Goal: Information Seeking & Learning: Learn about a topic

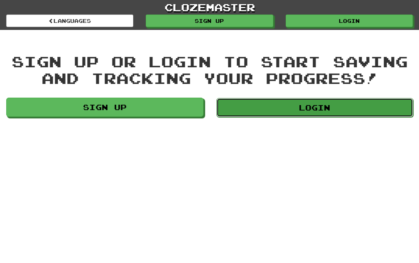
click at [317, 110] on link "Login" at bounding box center [314, 107] width 197 height 19
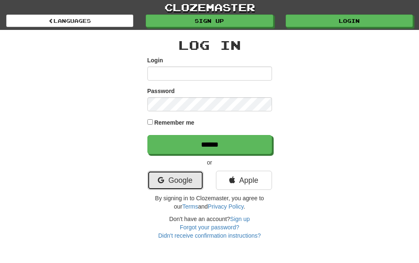
click at [190, 175] on link "Google" at bounding box center [175, 180] width 56 height 19
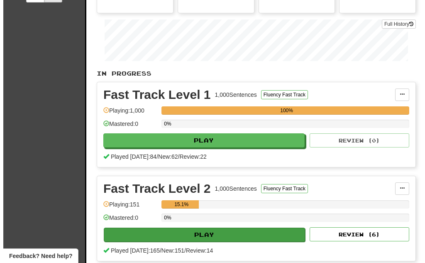
scroll to position [166, 0]
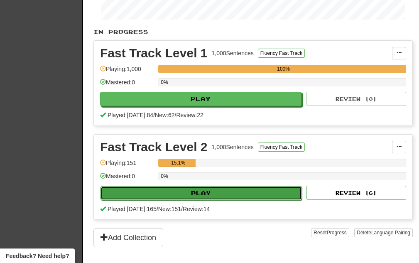
click at [199, 190] on button "Play" at bounding box center [200, 193] width 201 height 14
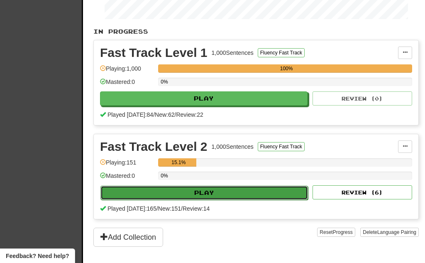
select select "**"
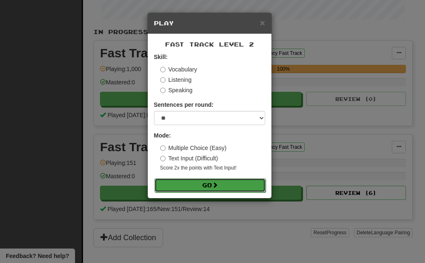
click at [203, 184] on button "Go" at bounding box center [209, 185] width 111 height 14
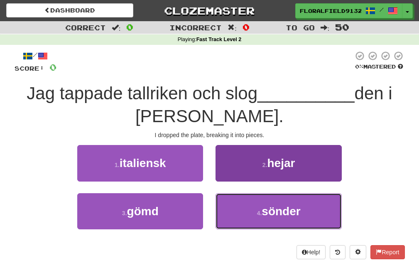
click at [268, 205] on span "sönder" at bounding box center [280, 211] width 39 height 13
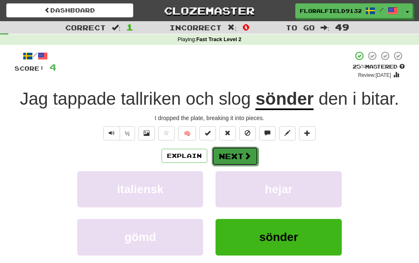
click at [239, 155] on button "Next" at bounding box center [235, 155] width 46 height 19
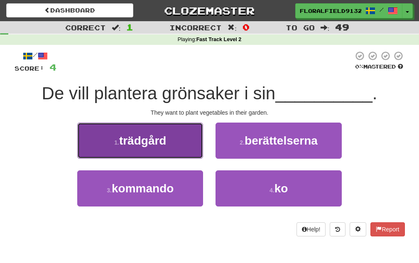
click at [163, 156] on button "1 . trädgård" at bounding box center [140, 140] width 126 height 36
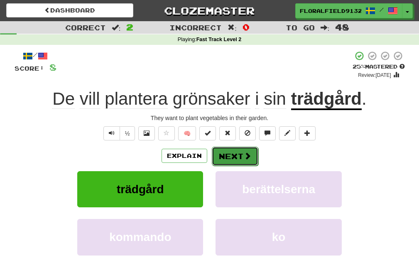
click at [222, 162] on button "Next" at bounding box center [235, 155] width 46 height 19
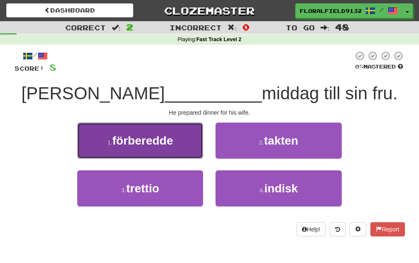
click at [190, 154] on button "1 . förberedde" at bounding box center [140, 140] width 126 height 36
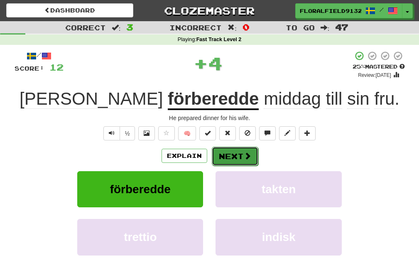
click at [225, 157] on button "Next" at bounding box center [235, 155] width 46 height 19
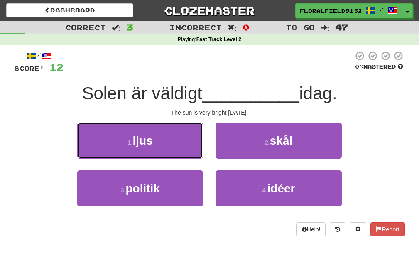
click at [176, 145] on button "1 . ljus" at bounding box center [140, 140] width 126 height 36
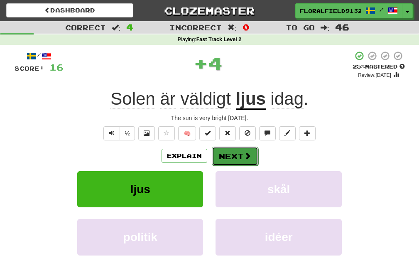
click at [241, 159] on button "Next" at bounding box center [235, 155] width 46 height 19
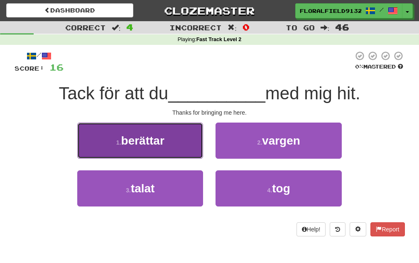
click at [199, 151] on button "1 . berättar" at bounding box center [140, 140] width 126 height 36
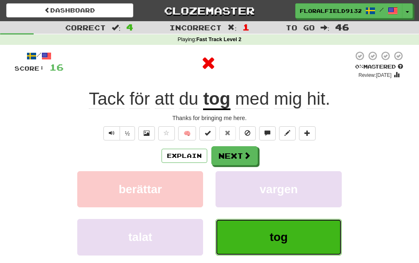
click at [281, 229] on button "tog" at bounding box center [278, 237] width 126 height 36
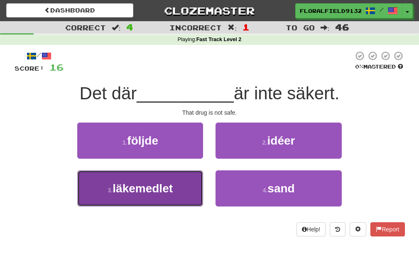
click at [178, 185] on button "3 . läkemedlet" at bounding box center [140, 188] width 126 height 36
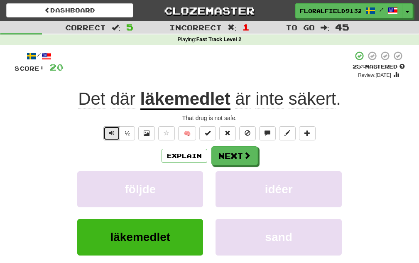
click at [103, 141] on div "/ Score: 20 + 4 25 % Mastered Review: 2025-09-20 Det där läkemedlet är inte säk…" at bounding box center [210, 174] width 390 height 246
click at [113, 137] on button "Text-to-speech controls" at bounding box center [111, 133] width 17 height 14
click at [117, 134] on button "Text-to-speech controls" at bounding box center [111, 133] width 17 height 14
click at [115, 135] on button "Text-to-speech controls" at bounding box center [111, 133] width 17 height 14
click at [115, 134] on button "Text-to-speech controls" at bounding box center [111, 133] width 17 height 14
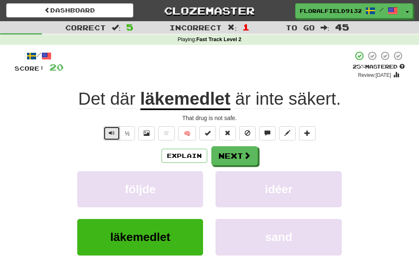
click at [115, 134] on button "Text-to-speech controls" at bounding box center [111, 133] width 17 height 14
click at [88, 143] on div "/ Score: 20 + 4 25 % Mastered Review: 2025-09-20 Det där läkemedlet är inte säk…" at bounding box center [210, 174] width 390 height 246
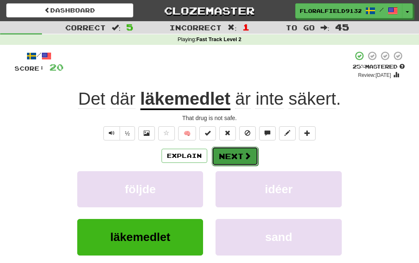
click at [241, 156] on button "Next" at bounding box center [235, 155] width 46 height 19
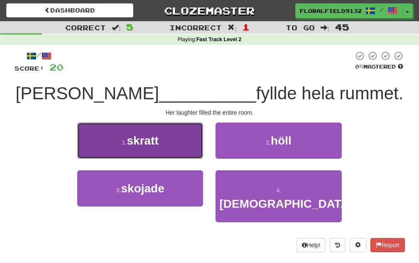
click at [177, 150] on button "1 . skratt" at bounding box center [140, 140] width 126 height 36
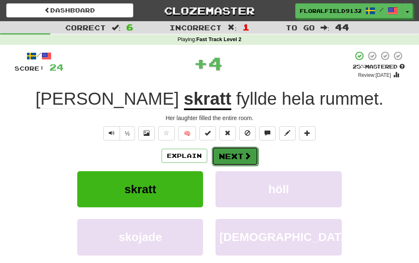
click at [227, 149] on button "Next" at bounding box center [235, 155] width 46 height 19
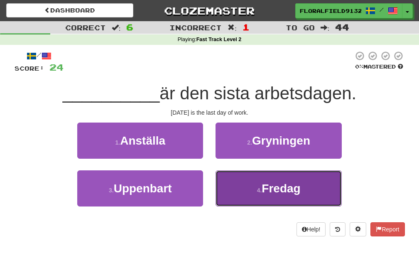
click at [254, 190] on button "4 . Fredag" at bounding box center [278, 188] width 126 height 36
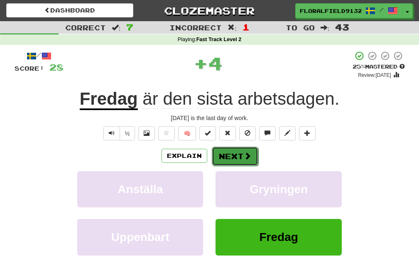
click at [234, 157] on button "Next" at bounding box center [235, 155] width 46 height 19
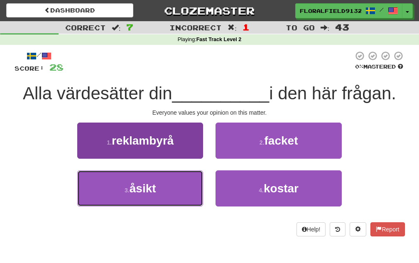
drag, startPoint x: 158, startPoint y: 183, endPoint x: 174, endPoint y: 180, distance: 16.1
click at [159, 184] on button "3 . åsikt" at bounding box center [140, 188] width 126 height 36
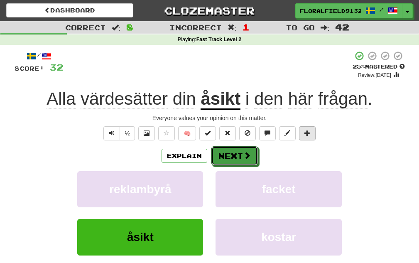
drag, startPoint x: 232, startPoint y: 163, endPoint x: 300, endPoint y: 132, distance: 74.7
click at [323, 140] on div "/ Score: 32 + 4 25 % Mastered Review: 2025-09-20 Alla värdesätter din åsikt i d…" at bounding box center [210, 174] width 390 height 246
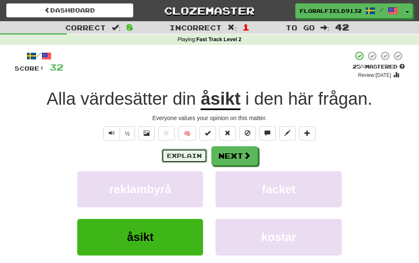
click at [194, 152] on button "Explain" at bounding box center [184, 156] width 46 height 14
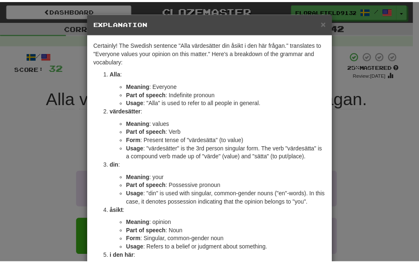
scroll to position [207, 0]
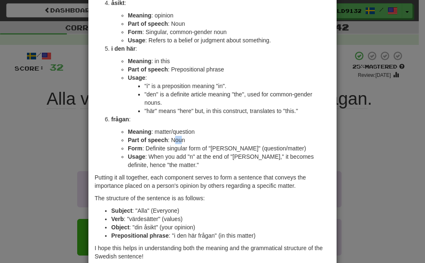
drag, startPoint x: 170, startPoint y: 137, endPoint x: 180, endPoint y: 138, distance: 9.7
click at [179, 138] on li "Part of speech : Noun" at bounding box center [229, 140] width 202 height 8
drag, startPoint x: 161, startPoint y: 131, endPoint x: 192, endPoint y: 138, distance: 32.0
click at [191, 138] on ul "Meaning : matter/question Part of speech : Noun Form : Definite singular form o…" at bounding box center [220, 147] width 219 height 41
click at [342, 134] on div "× Explanation Certainly! The Swedish sentence "Alla värdesätter din åsikt i den…" at bounding box center [212, 131] width 425 height 263
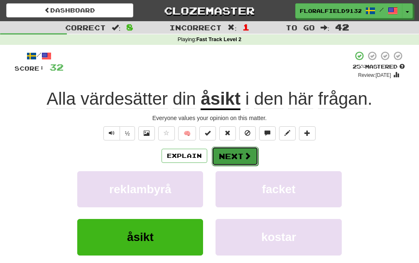
click at [245, 152] on span at bounding box center [247, 155] width 7 height 7
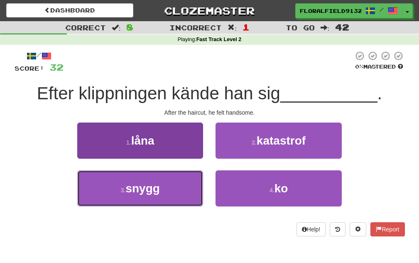
drag, startPoint x: 176, startPoint y: 184, endPoint x: 201, endPoint y: 180, distance: 25.6
click at [175, 184] on button "3 . snygg" at bounding box center [140, 188] width 126 height 36
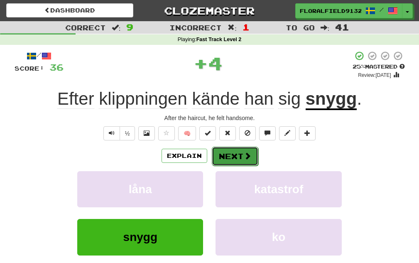
click at [244, 161] on button "Next" at bounding box center [235, 155] width 46 height 19
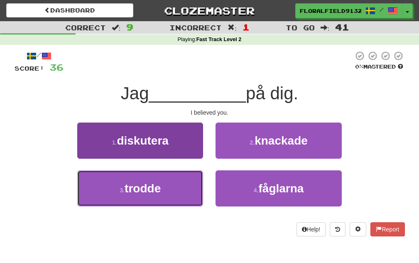
click at [167, 185] on button "3 . trodde" at bounding box center [140, 188] width 126 height 36
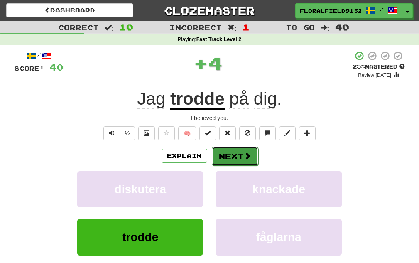
click at [237, 156] on button "Next" at bounding box center [235, 155] width 46 height 19
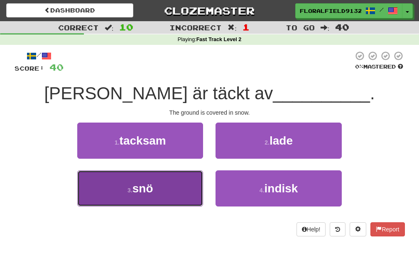
click at [171, 195] on button "3 . snö" at bounding box center [140, 188] width 126 height 36
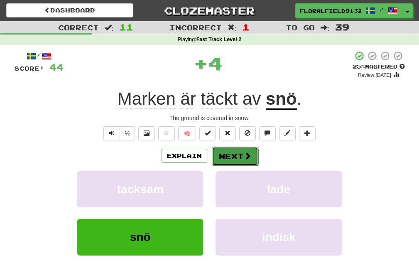
click at [224, 154] on button "Next" at bounding box center [235, 155] width 46 height 19
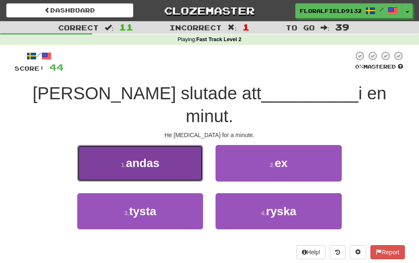
click at [183, 149] on button "1 . andas" at bounding box center [140, 163] width 126 height 36
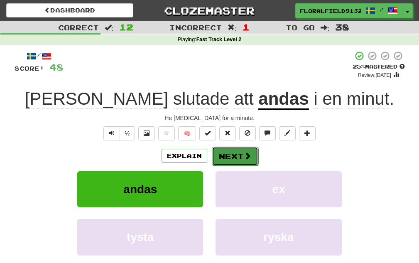
click at [225, 152] on button "Next" at bounding box center [235, 155] width 46 height 19
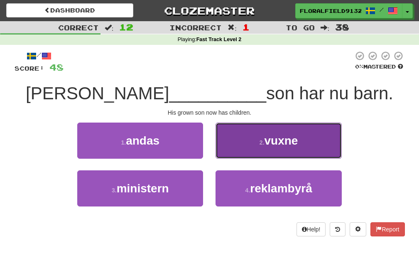
click at [226, 156] on button "2 . vuxne" at bounding box center [278, 140] width 126 height 36
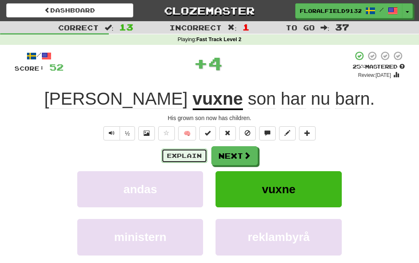
click at [187, 156] on button "Explain" at bounding box center [184, 156] width 46 height 14
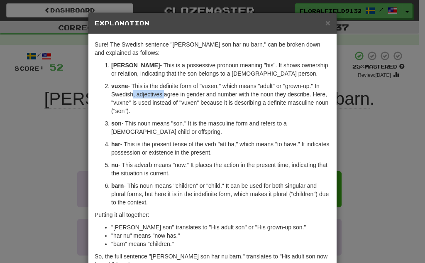
drag, startPoint x: 128, startPoint y: 96, endPoint x: 158, endPoint y: 96, distance: 29.9
click at [158, 96] on p "vuxne - This is the definite form of "vuxen," which means "adult" or "grown-up.…" at bounding box center [220, 98] width 219 height 33
click at [321, 22] on h5 "Explanation" at bounding box center [213, 23] width 236 height 8
click at [325, 22] on span "×" at bounding box center [327, 23] width 5 height 10
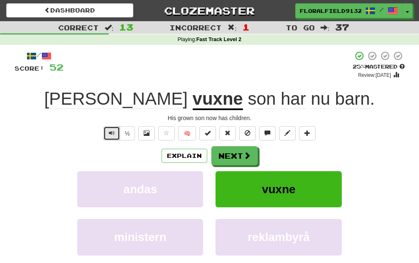
click at [112, 134] on span "Text-to-speech controls" at bounding box center [112, 133] width 6 height 6
click at [184, 150] on button "Explain" at bounding box center [184, 156] width 46 height 14
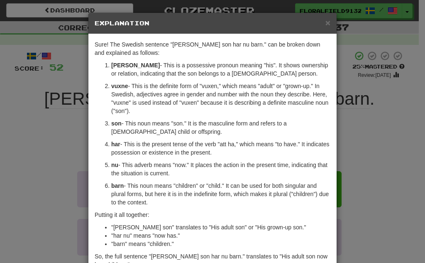
click at [324, 31] on div "× Explanation" at bounding box center [212, 23] width 248 height 21
click at [325, 25] on span "×" at bounding box center [327, 23] width 5 height 10
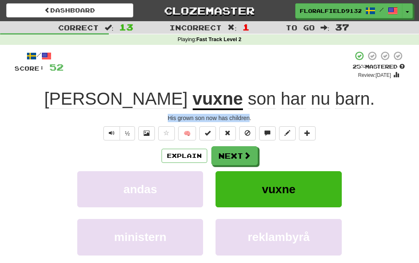
drag, startPoint x: 249, startPoint y: 117, endPoint x: 159, endPoint y: 119, distance: 90.5
click at [159, 119] on div "His grown son now has children." at bounding box center [210, 118] width 390 height 8
copy div "His grown son now has children"
click at [224, 150] on button "Next" at bounding box center [235, 155] width 46 height 19
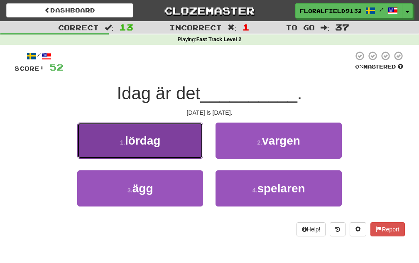
click at [174, 150] on button "1 . lördag" at bounding box center [140, 140] width 126 height 36
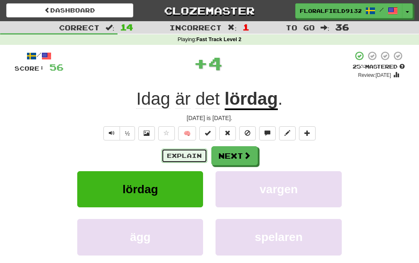
click at [180, 155] on button "Explain" at bounding box center [184, 156] width 46 height 14
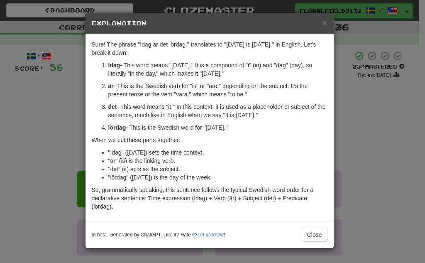
click at [400, 154] on div "× Explanation Sure! The phrase "Idag är det lördag." translates to "Today is Sa…" at bounding box center [212, 131] width 425 height 263
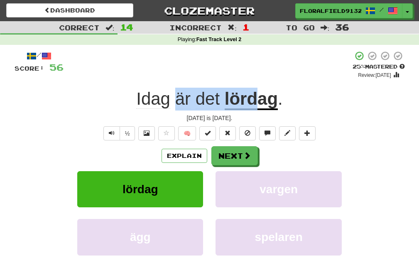
drag, startPoint x: 183, startPoint y: 99, endPoint x: 256, endPoint y: 102, distance: 73.1
click at [256, 102] on div "Idag är det lördag ." at bounding box center [210, 99] width 390 height 23
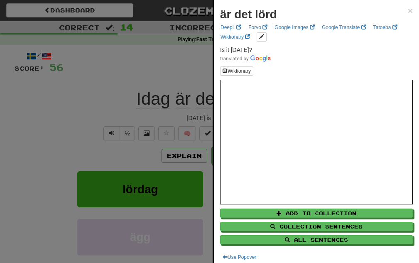
click at [132, 85] on div at bounding box center [209, 131] width 419 height 263
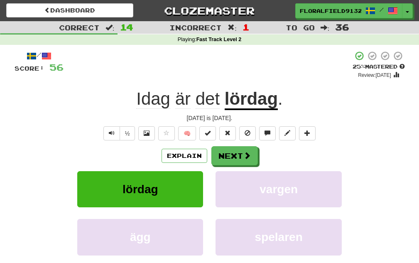
click at [248, 145] on div "/ Score: 56 + 4 25 % Mastered Review: 2025-09-20 Idag är det lördag . Today is …" at bounding box center [210, 174] width 390 height 246
click at [249, 152] on span at bounding box center [247, 155] width 7 height 7
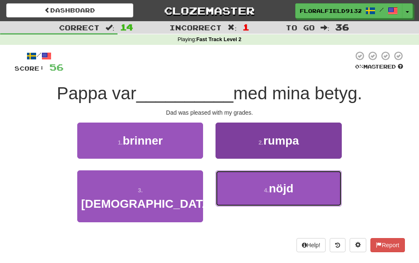
click at [277, 188] on span "nöjd" at bounding box center [280, 188] width 24 height 13
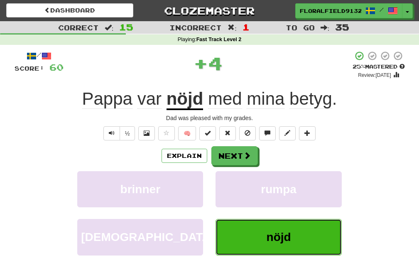
click at [295, 232] on button "nöjd" at bounding box center [278, 237] width 126 height 36
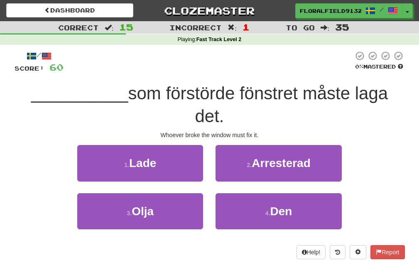
click at [271, 190] on div "2 . Arresterad" at bounding box center [278, 169] width 138 height 48
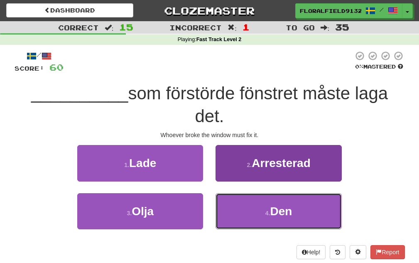
click at [265, 197] on button "4 . Den" at bounding box center [278, 211] width 126 height 36
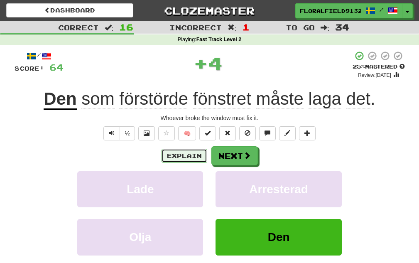
click at [195, 151] on button "Explain" at bounding box center [184, 156] width 46 height 14
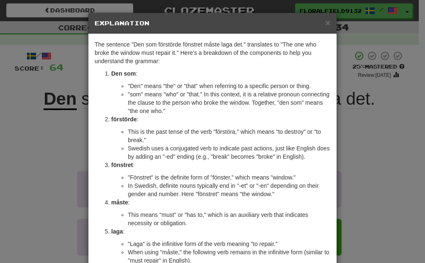
click at [321, 23] on h5 "Explanation" at bounding box center [213, 23] width 236 height 8
click at [325, 22] on span "×" at bounding box center [327, 23] width 5 height 10
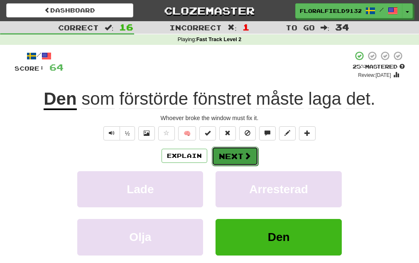
click at [239, 161] on button "Next" at bounding box center [235, 155] width 46 height 19
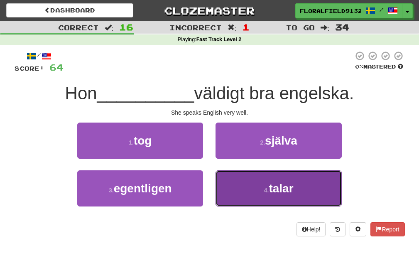
click at [265, 183] on button "4 . talar" at bounding box center [278, 188] width 126 height 36
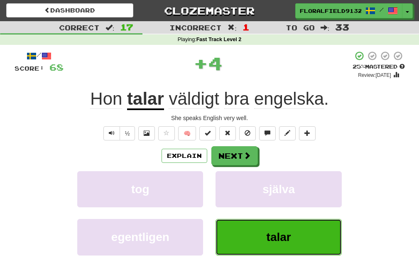
click at [284, 233] on span "talar" at bounding box center [278, 236] width 24 height 13
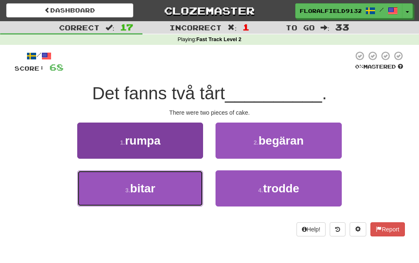
click at [189, 181] on button "3 . bitar" at bounding box center [140, 188] width 126 height 36
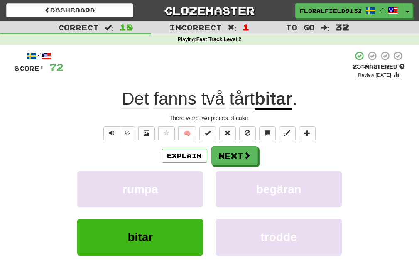
click at [194, 145] on div "/ Score: 72 + 4 25 % Mastered Review: 2025-09-20 Det fanns två tårt bitar . The…" at bounding box center [210, 174] width 390 height 246
click at [192, 151] on button "Explain" at bounding box center [184, 156] width 46 height 14
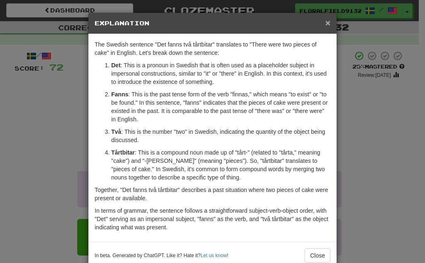
click at [325, 18] on span "×" at bounding box center [327, 23] width 5 height 10
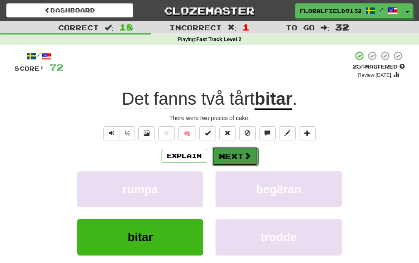
click at [237, 159] on button "Next" at bounding box center [235, 155] width 46 height 19
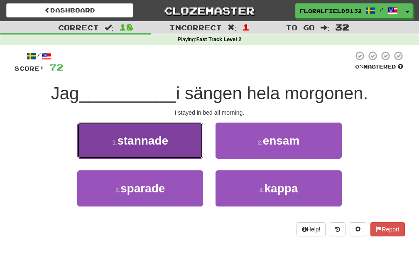
click at [180, 150] on button "1 . stannade" at bounding box center [140, 140] width 126 height 36
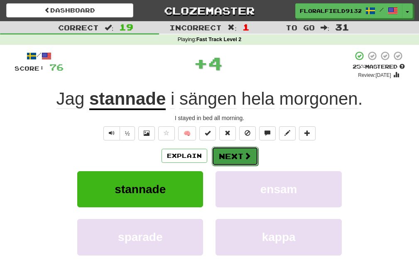
click at [225, 156] on button "Next" at bounding box center [235, 155] width 46 height 19
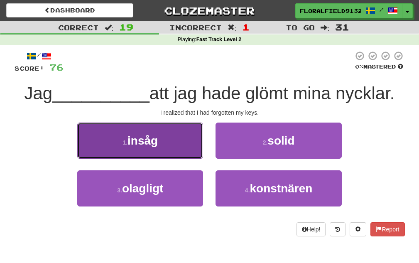
click at [166, 138] on button "1 . insåg" at bounding box center [140, 140] width 126 height 36
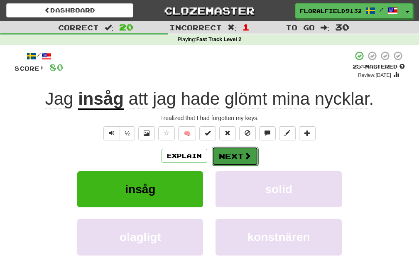
click at [229, 156] on button "Next" at bounding box center [235, 155] width 46 height 19
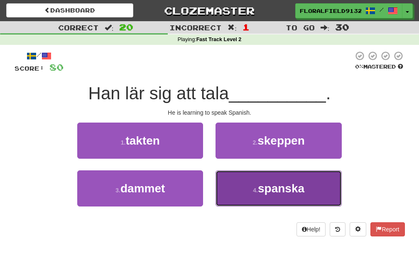
click at [263, 194] on span "spanska" at bounding box center [281, 188] width 46 height 13
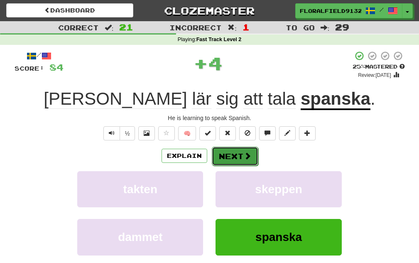
click at [234, 165] on button "Next" at bounding box center [235, 155] width 46 height 19
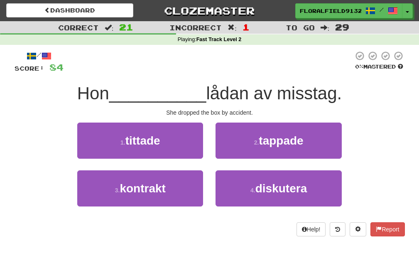
click at [234, 159] on div "2 . tappade" at bounding box center [278, 146] width 138 height 48
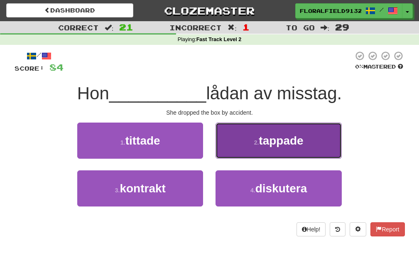
click at [246, 146] on button "2 . tappade" at bounding box center [278, 140] width 126 height 36
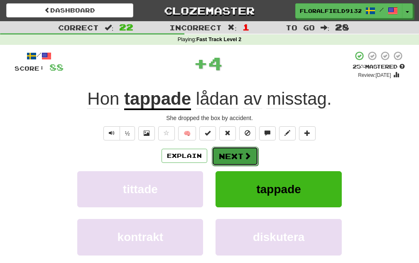
click at [237, 156] on button "Next" at bounding box center [235, 155] width 46 height 19
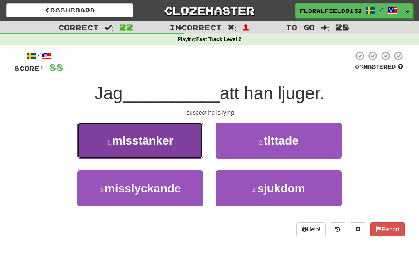
click at [167, 135] on span "misstänker" at bounding box center [142, 140] width 61 height 13
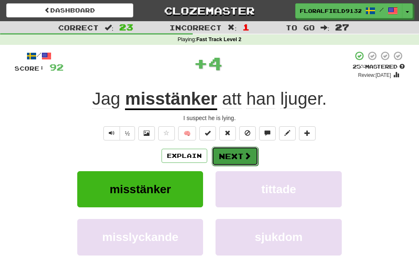
click at [224, 153] on button "Next" at bounding box center [235, 155] width 46 height 19
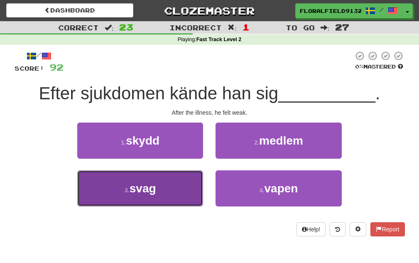
click at [186, 177] on button "3 . svag" at bounding box center [140, 188] width 126 height 36
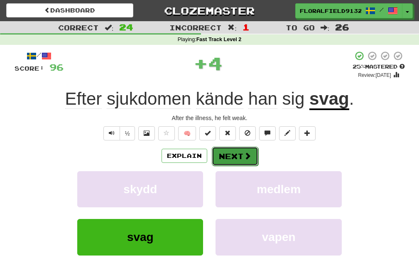
click at [225, 155] on button "Next" at bounding box center [235, 155] width 46 height 19
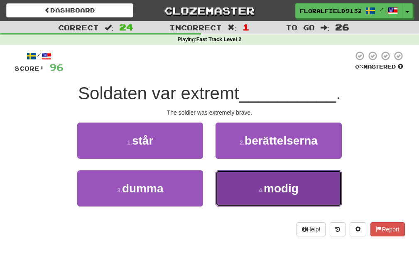
click at [238, 179] on button "4 . modig" at bounding box center [278, 188] width 126 height 36
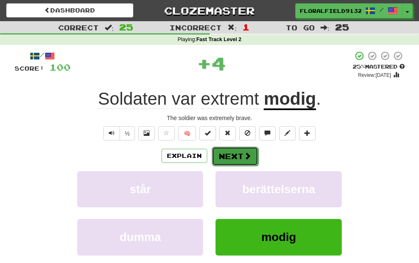
click at [234, 159] on button "Next" at bounding box center [235, 155] width 46 height 19
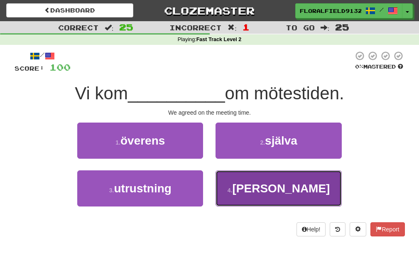
click at [239, 180] on button "4 . stänger" at bounding box center [278, 188] width 126 height 36
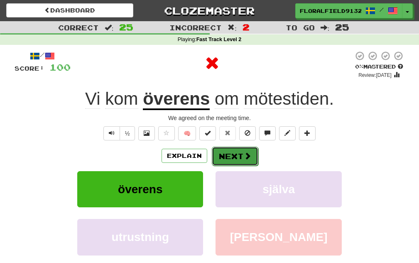
click at [233, 157] on button "Next" at bounding box center [235, 155] width 46 height 19
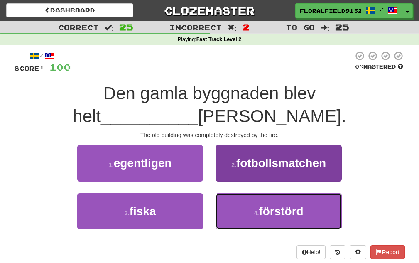
click at [293, 213] on span "förstörd" at bounding box center [281, 211] width 44 height 13
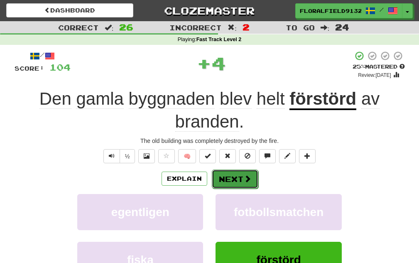
click at [239, 183] on button "Next" at bounding box center [235, 178] width 46 height 19
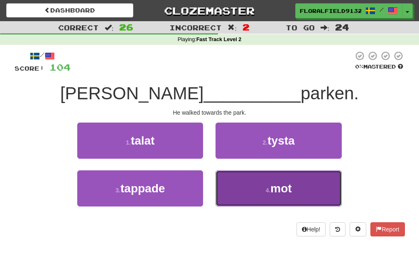
click at [239, 179] on button "4 . mot" at bounding box center [278, 188] width 126 height 36
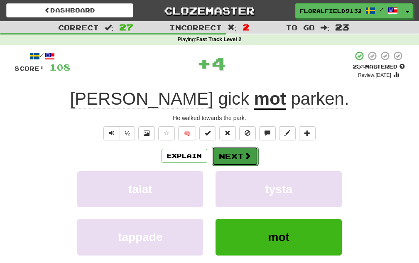
click at [235, 159] on button "Next" at bounding box center [235, 155] width 46 height 19
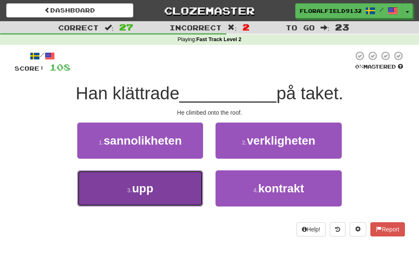
click at [188, 185] on button "3 . upp" at bounding box center [140, 188] width 126 height 36
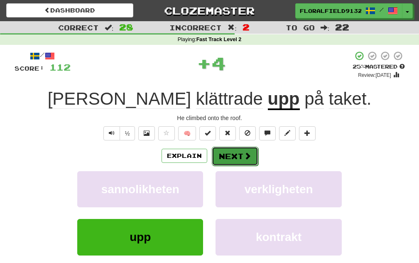
click at [231, 156] on button "Next" at bounding box center [235, 155] width 46 height 19
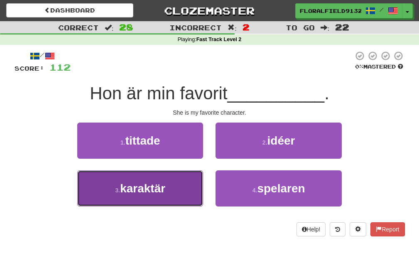
click at [178, 183] on button "3 . karaktär" at bounding box center [140, 188] width 126 height 36
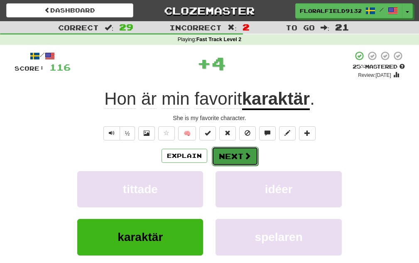
click at [222, 159] on button "Next" at bounding box center [235, 155] width 46 height 19
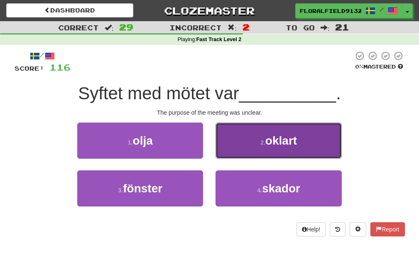
click at [228, 155] on button "2 . oklart" at bounding box center [278, 140] width 126 height 36
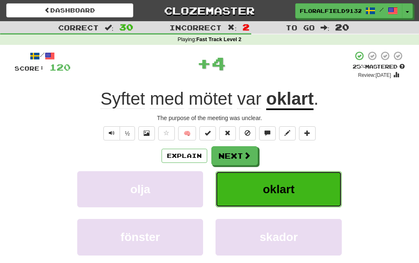
click at [263, 180] on button "oklart" at bounding box center [278, 189] width 126 height 36
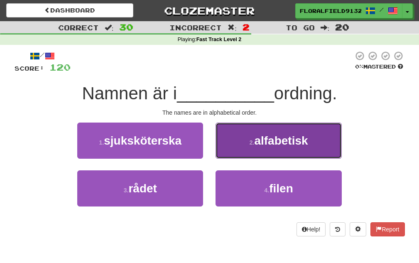
click at [235, 150] on button "2 . alfabetisk" at bounding box center [278, 140] width 126 height 36
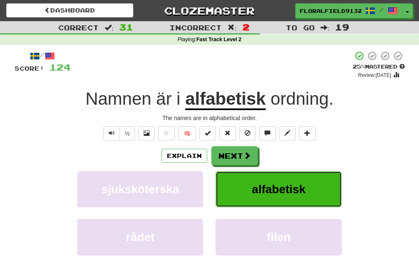
click at [256, 185] on span "alfabetisk" at bounding box center [279, 189] width 54 height 13
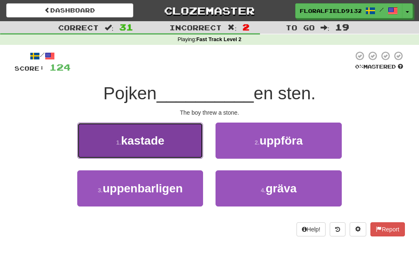
click at [183, 155] on button "1 . kastade" at bounding box center [140, 140] width 126 height 36
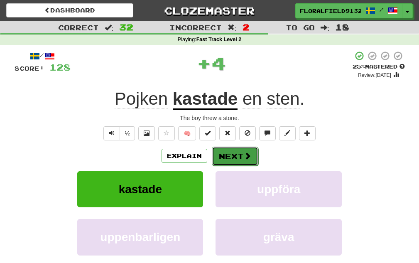
click at [234, 152] on button "Next" at bounding box center [235, 155] width 46 height 19
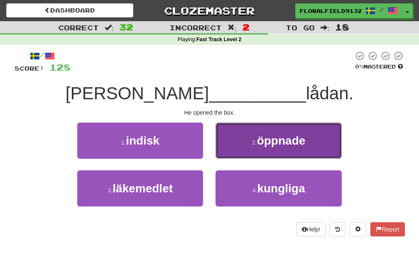
click at [244, 150] on button "2 . öppnade" at bounding box center [278, 140] width 126 height 36
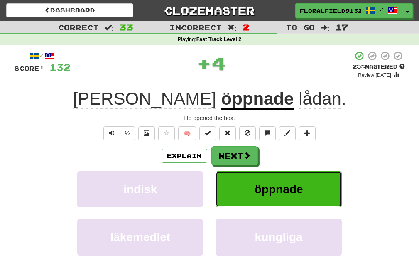
click at [256, 176] on button "öppnade" at bounding box center [278, 189] width 126 height 36
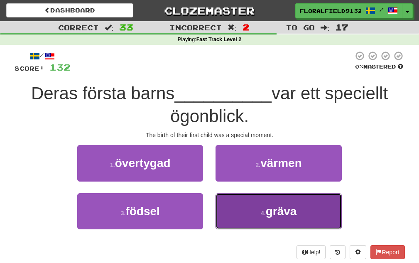
click at [265, 204] on button "4 . gräva" at bounding box center [278, 211] width 126 height 36
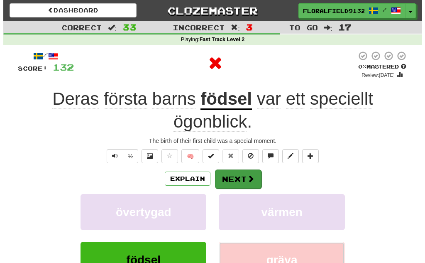
scroll to position [41, 0]
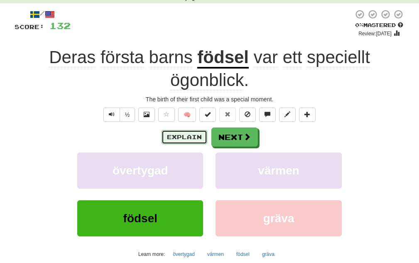
click at [188, 141] on button "Explain" at bounding box center [184, 137] width 46 height 14
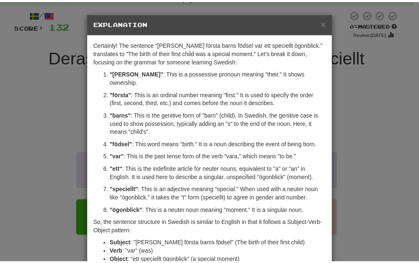
scroll to position [124, 0]
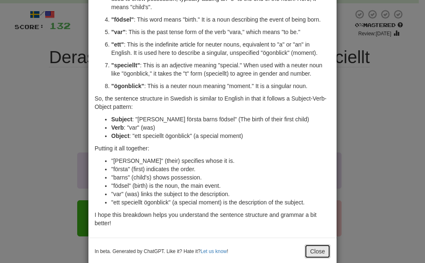
click at [315, 244] on button "Close" at bounding box center [318, 251] width 26 height 14
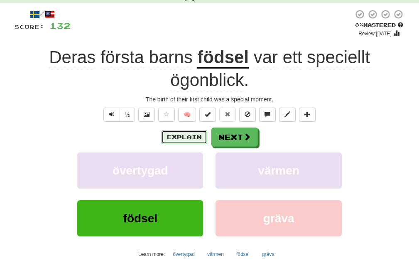
click at [193, 135] on button "Explain" at bounding box center [184, 137] width 46 height 14
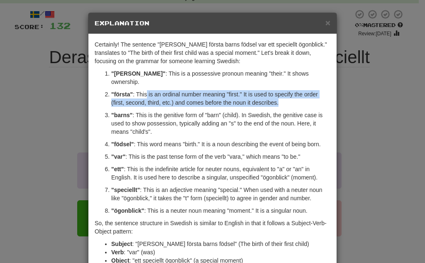
drag, startPoint x: 144, startPoint y: 88, endPoint x: 288, endPoint y: 97, distance: 144.7
click at [289, 97] on p ""första" : This is an ordinal number meaning "first." It is used to specify the…" at bounding box center [220, 98] width 219 height 17
click at [151, 94] on p ""första" : This is an ordinal number meaning "first." It is used to specify the…" at bounding box center [220, 98] width 219 height 17
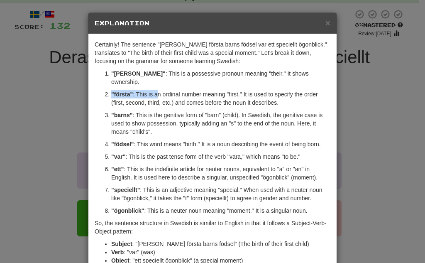
drag, startPoint x: 104, startPoint y: 82, endPoint x: 154, endPoint y: 89, distance: 49.9
click at [154, 90] on li ""första" : This is an ordinal number meaning "first." It is used to specify the…" at bounding box center [220, 98] width 219 height 17
click at [370, 73] on div "× Explanation Certainly! The sentence "Deras första barns födsel var ett specie…" at bounding box center [212, 131] width 425 height 263
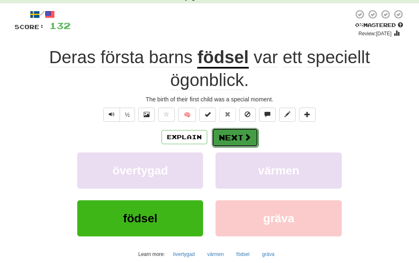
click at [249, 138] on span at bounding box center [247, 136] width 7 height 7
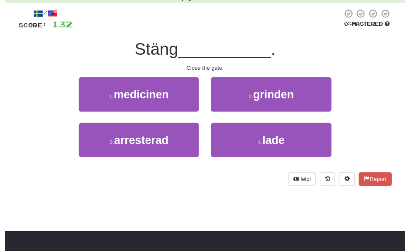
scroll to position [0, 0]
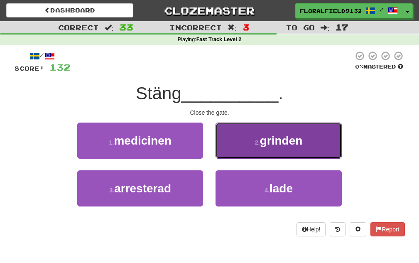
click at [259, 151] on button "2 . grinden" at bounding box center [278, 140] width 126 height 36
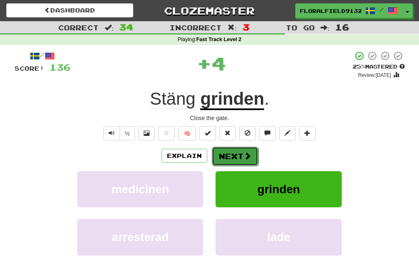
click at [242, 150] on button "Next" at bounding box center [235, 155] width 46 height 19
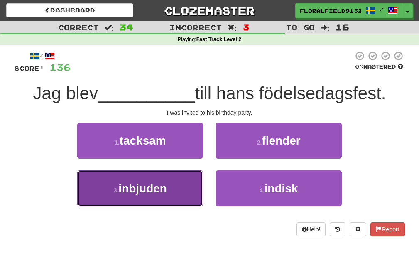
click at [183, 183] on button "3 . inbjuden" at bounding box center [140, 188] width 126 height 36
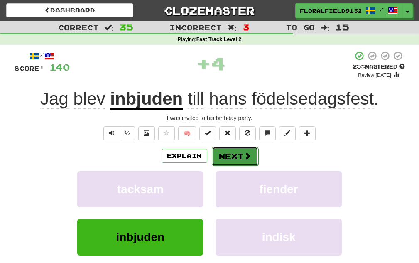
click at [237, 157] on button "Next" at bounding box center [235, 155] width 46 height 19
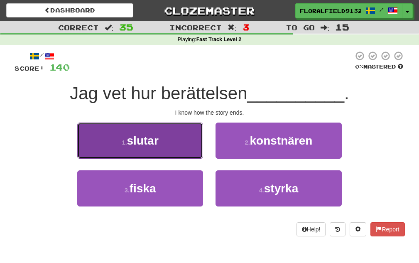
click at [185, 143] on button "1 . slutar" at bounding box center [140, 140] width 126 height 36
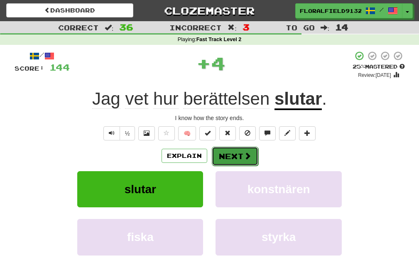
click at [250, 162] on button "Next" at bounding box center [235, 155] width 46 height 19
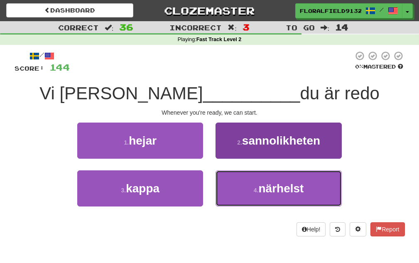
click at [244, 183] on button "4 . närhelst" at bounding box center [278, 188] width 126 height 36
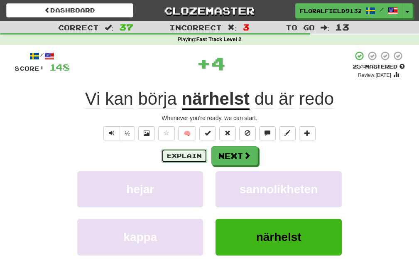
click at [191, 154] on button "Explain" at bounding box center [184, 156] width 46 height 14
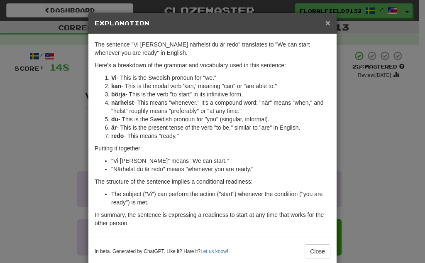
click at [325, 24] on span "×" at bounding box center [327, 23] width 5 height 10
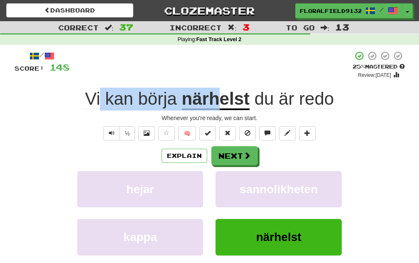
drag, startPoint x: 99, startPoint y: 93, endPoint x: 223, endPoint y: 92, distance: 124.1
click at [223, 92] on div "Vi kan börja närhelst du är redo" at bounding box center [210, 99] width 390 height 23
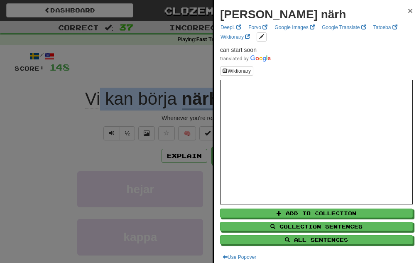
click at [407, 8] on span "×" at bounding box center [409, 11] width 5 height 10
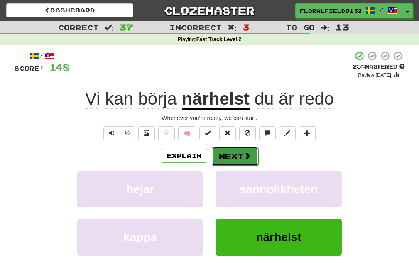
click at [250, 162] on button "Next" at bounding box center [235, 155] width 46 height 19
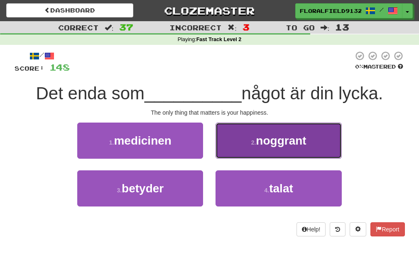
click at [249, 144] on button "2 . noggrant" at bounding box center [278, 140] width 126 height 36
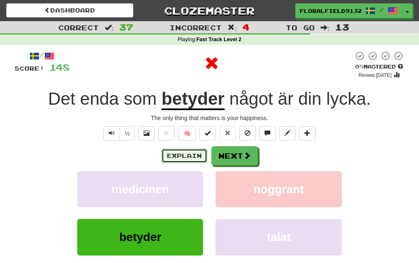
click at [194, 149] on button "Explain" at bounding box center [184, 156] width 46 height 14
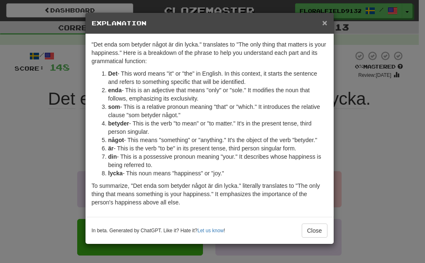
click at [326, 26] on span "×" at bounding box center [324, 23] width 5 height 10
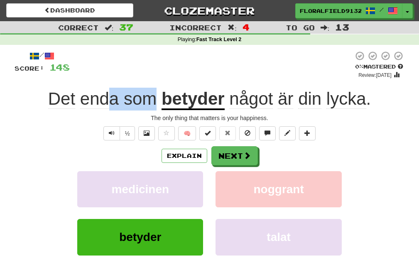
drag, startPoint x: 108, startPoint y: 98, endPoint x: 152, endPoint y: 98, distance: 44.4
click at [152, 98] on span "Det enda som" at bounding box center [104, 99] width 113 height 20
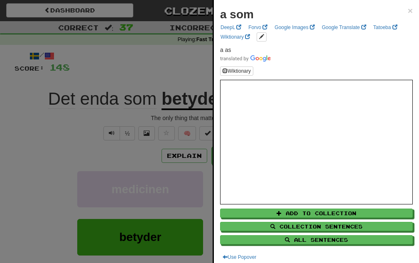
click at [171, 88] on div at bounding box center [209, 131] width 419 height 263
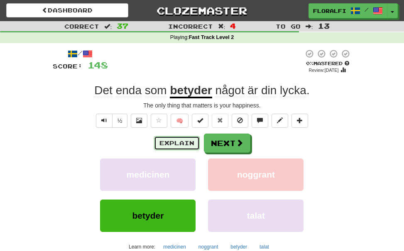
click at [182, 141] on button "Explain" at bounding box center [177, 143] width 46 height 14
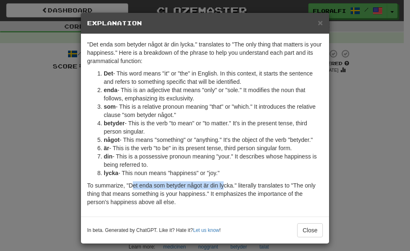
drag, startPoint x: 128, startPoint y: 186, endPoint x: 220, endPoint y: 187, distance: 92.1
click at [220, 187] on p "To summarize, "Det enda som betyder något är din lycka." literally translates t…" at bounding box center [205, 193] width 236 height 25
click at [129, 183] on p "To summarize, "Det enda som betyder något är din lycka." literally translates t…" at bounding box center [205, 193] width 236 height 25
drag, startPoint x: 366, startPoint y: 148, endPoint x: 362, endPoint y: 149, distance: 4.2
click at [365, 148] on div "× Explanation "Det enda som betyder något är din lycka." translates to "The onl…" at bounding box center [205, 125] width 410 height 251
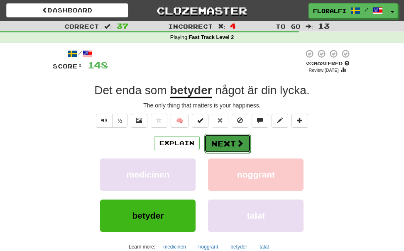
click at [243, 140] on button "Next" at bounding box center [227, 143] width 46 height 19
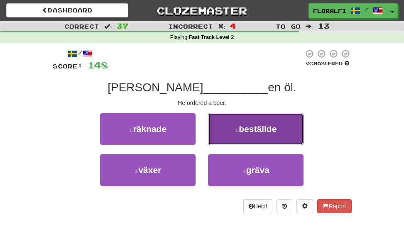
click at [241, 132] on span "beställde" at bounding box center [258, 129] width 38 height 10
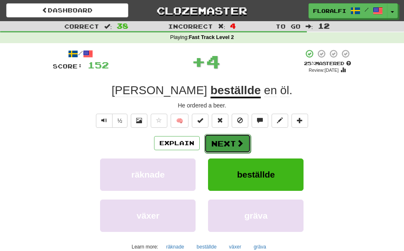
click at [232, 138] on button "Next" at bounding box center [227, 143] width 46 height 19
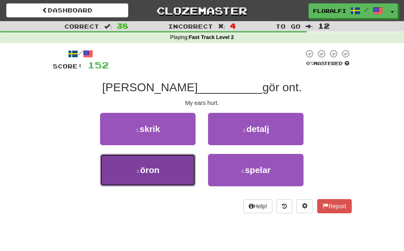
click at [171, 168] on button "3 . öron" at bounding box center [147, 170] width 95 height 32
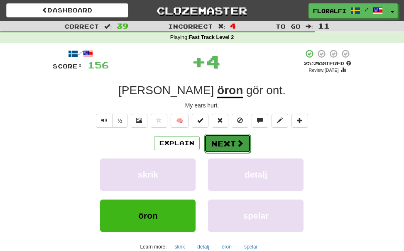
click at [224, 146] on button "Next" at bounding box center [227, 143] width 46 height 19
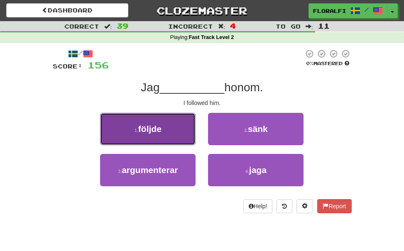
click at [174, 134] on button "1 . följde" at bounding box center [147, 129] width 95 height 32
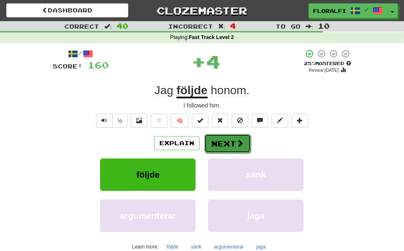
click at [239, 138] on button "Next" at bounding box center [227, 143] width 46 height 19
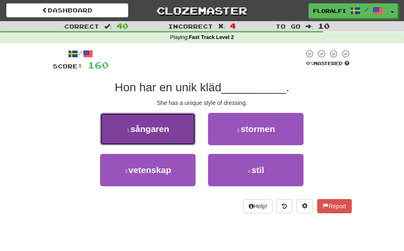
click at [169, 134] on button "1 . sångaren" at bounding box center [147, 129] width 95 height 32
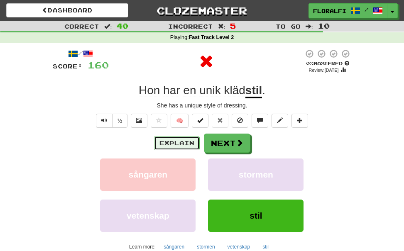
click at [180, 143] on button "Explain" at bounding box center [177, 143] width 46 height 14
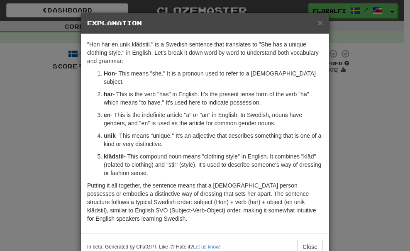
click at [312, 21] on h5 "Explanation" at bounding box center [205, 23] width 236 height 8
click at [319, 20] on span "×" at bounding box center [320, 23] width 5 height 10
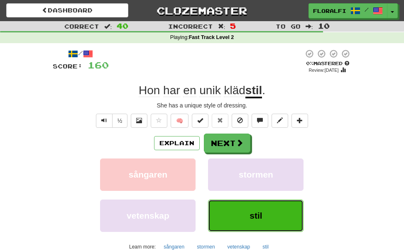
click at [260, 213] on span "stil" at bounding box center [255, 216] width 12 height 10
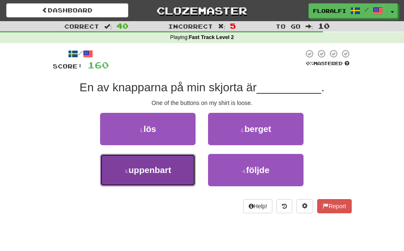
click at [187, 164] on button "3 . uppenbart" at bounding box center [147, 170] width 95 height 32
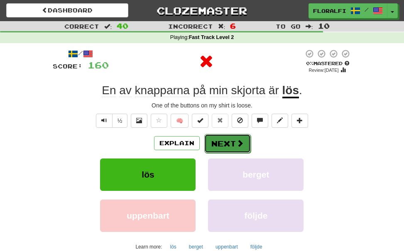
click at [241, 139] on span at bounding box center [239, 142] width 7 height 7
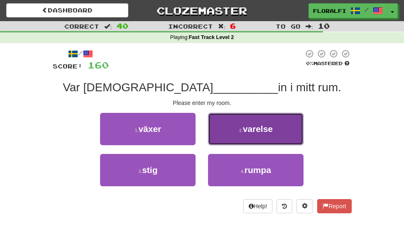
click at [238, 138] on button "2 . varelse" at bounding box center [255, 129] width 95 height 32
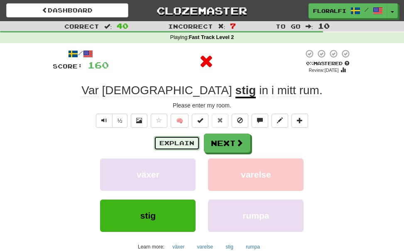
click at [183, 142] on button "Explain" at bounding box center [177, 143] width 46 height 14
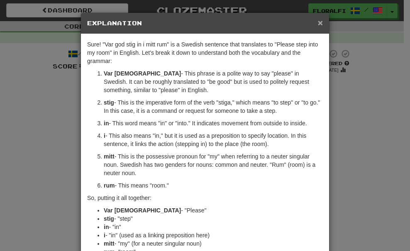
click at [318, 20] on span "×" at bounding box center [320, 23] width 5 height 10
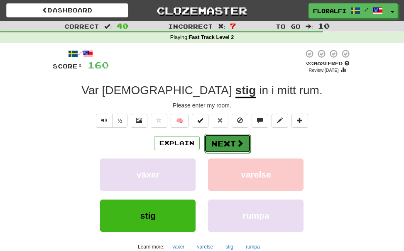
click at [232, 139] on button "Next" at bounding box center [227, 143] width 46 height 19
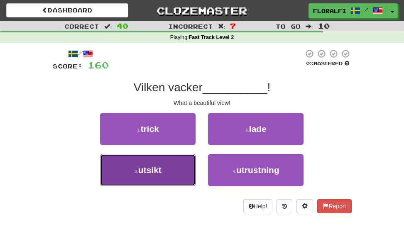
click at [168, 168] on button "3 . utsikt" at bounding box center [147, 170] width 95 height 32
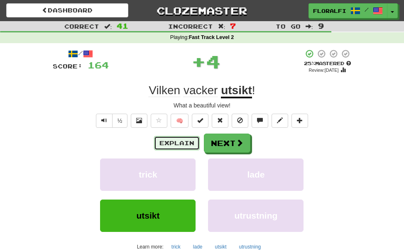
click at [179, 138] on button "Explain" at bounding box center [177, 143] width 46 height 14
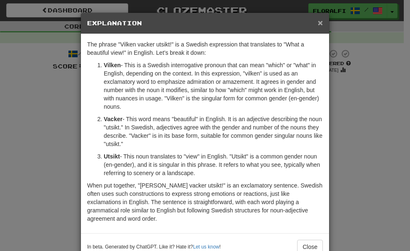
click at [318, 23] on span "×" at bounding box center [320, 23] width 5 height 10
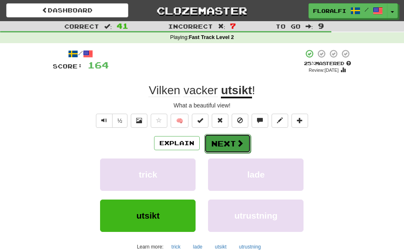
click at [233, 143] on button "Next" at bounding box center [227, 143] width 46 height 19
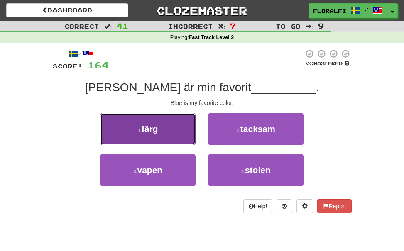
click at [166, 139] on button "1 . färg" at bounding box center [147, 129] width 95 height 32
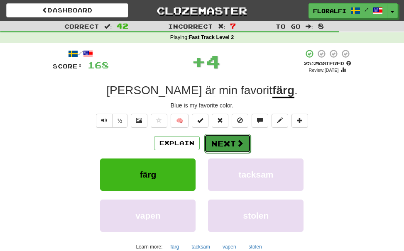
click at [234, 136] on button "Next" at bounding box center [227, 143] width 46 height 19
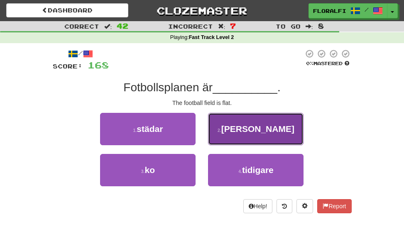
click at [223, 135] on button "2 . platt" at bounding box center [255, 129] width 95 height 32
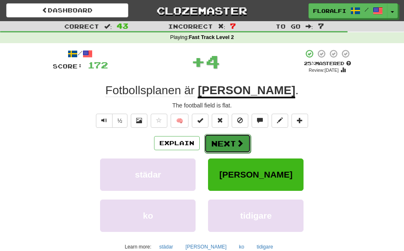
click at [224, 141] on button "Next" at bounding box center [227, 143] width 46 height 19
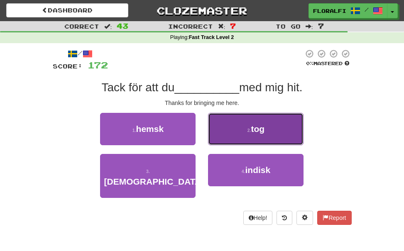
click at [223, 135] on button "2 . tog" at bounding box center [255, 129] width 95 height 32
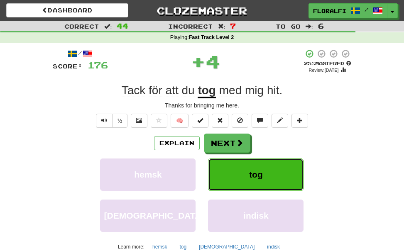
click at [244, 171] on button "tog" at bounding box center [255, 175] width 95 height 32
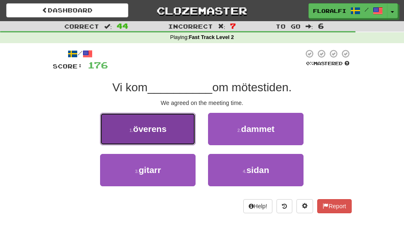
click at [166, 133] on span "överens" at bounding box center [150, 129] width 34 height 10
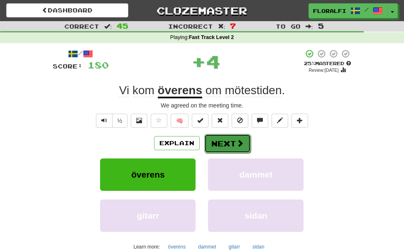
click at [219, 142] on button "Next" at bounding box center [227, 143] width 46 height 19
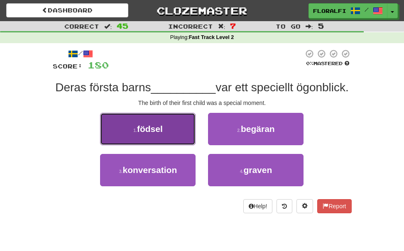
click at [188, 145] on button "1 . födsel" at bounding box center [147, 129] width 95 height 32
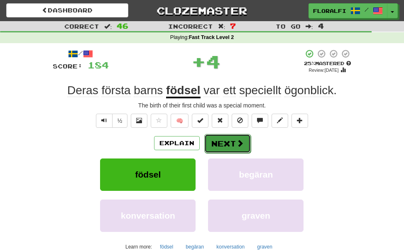
click at [236, 146] on span at bounding box center [239, 142] width 7 height 7
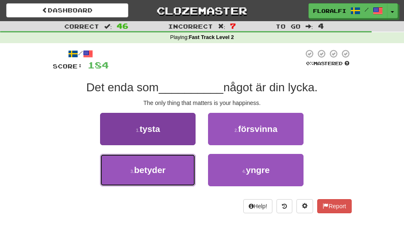
click at [176, 165] on button "3 . betyder" at bounding box center [147, 170] width 95 height 32
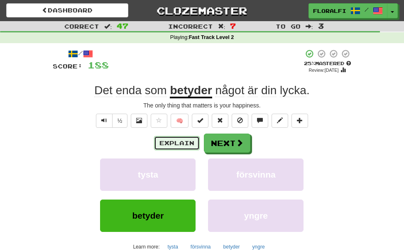
click at [186, 138] on button "Explain" at bounding box center [177, 143] width 46 height 14
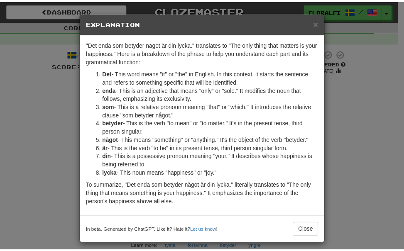
scroll to position [5, 0]
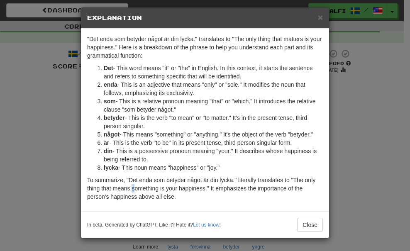
click at [131, 188] on p "To summarize, "Det enda som betyder något är din lycka." literally translates t…" at bounding box center [205, 188] width 236 height 25
click at [318, 18] on span "×" at bounding box center [320, 17] width 5 height 10
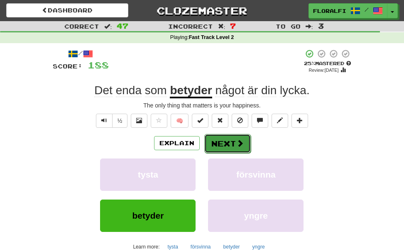
click at [221, 146] on button "Next" at bounding box center [227, 143] width 46 height 19
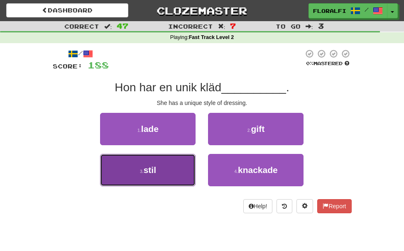
click at [171, 165] on button "3 . stil" at bounding box center [147, 170] width 95 height 32
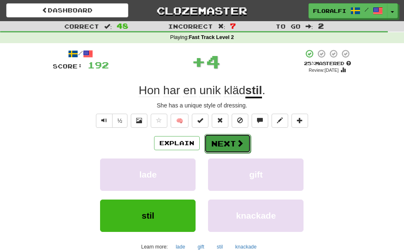
click at [236, 147] on span at bounding box center [239, 142] width 7 height 7
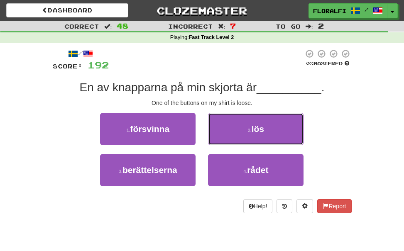
click at [239, 131] on button "2 . lös" at bounding box center [255, 129] width 95 height 32
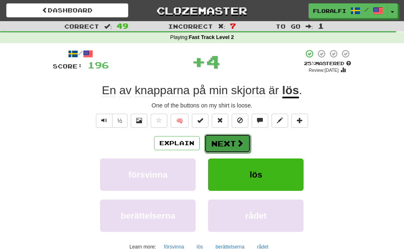
click at [229, 146] on button "Next" at bounding box center [227, 143] width 46 height 19
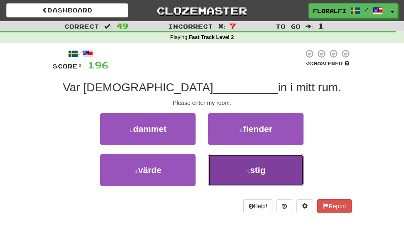
click at [240, 165] on button "4 . stig" at bounding box center [255, 170] width 95 height 32
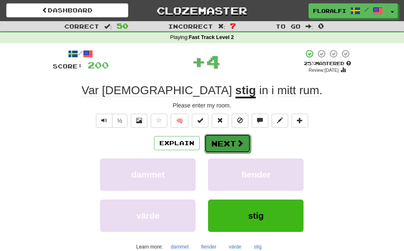
click at [236, 143] on span at bounding box center [239, 142] width 7 height 7
